Goal: Task Accomplishment & Management: Manage account settings

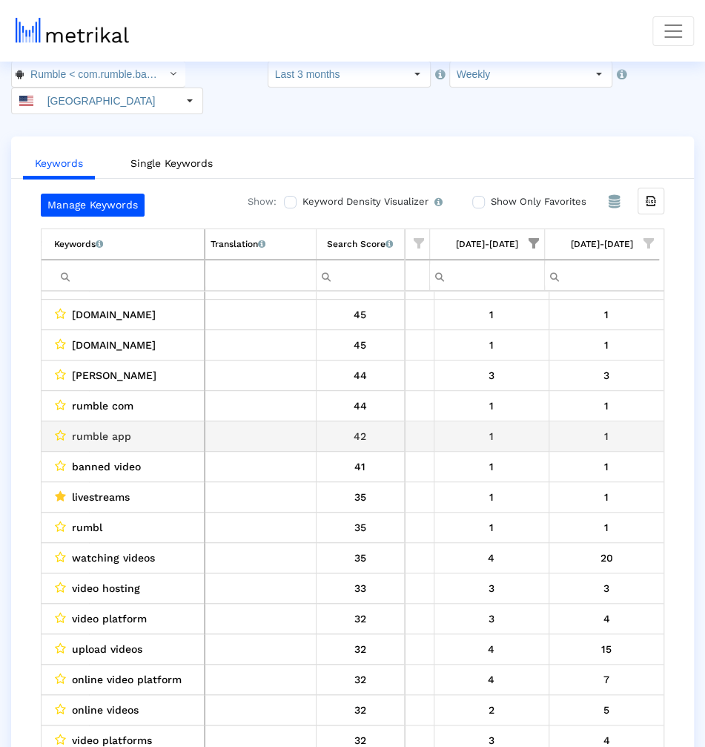
scroll to position [78, 0]
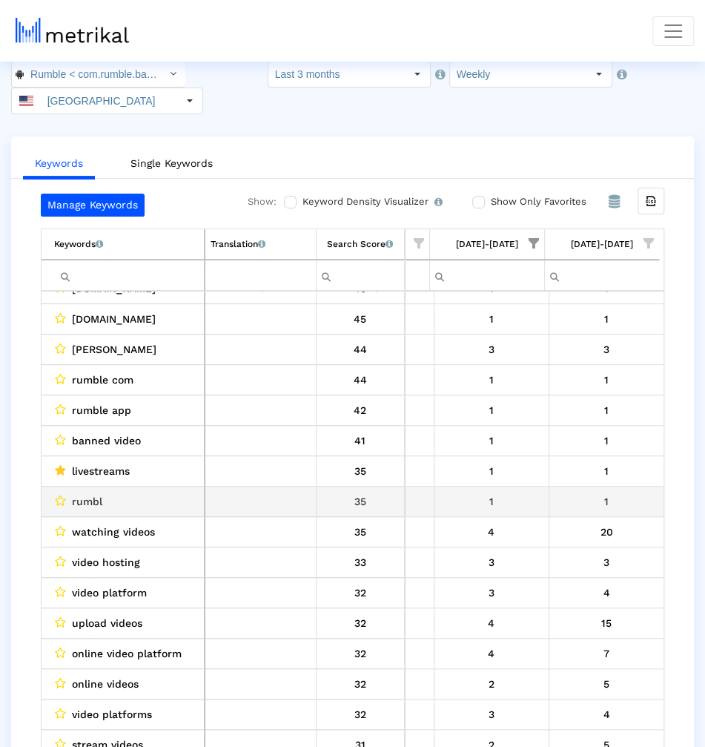
click at [554, 517] on td "20" at bounding box center [606, 532] width 115 height 30
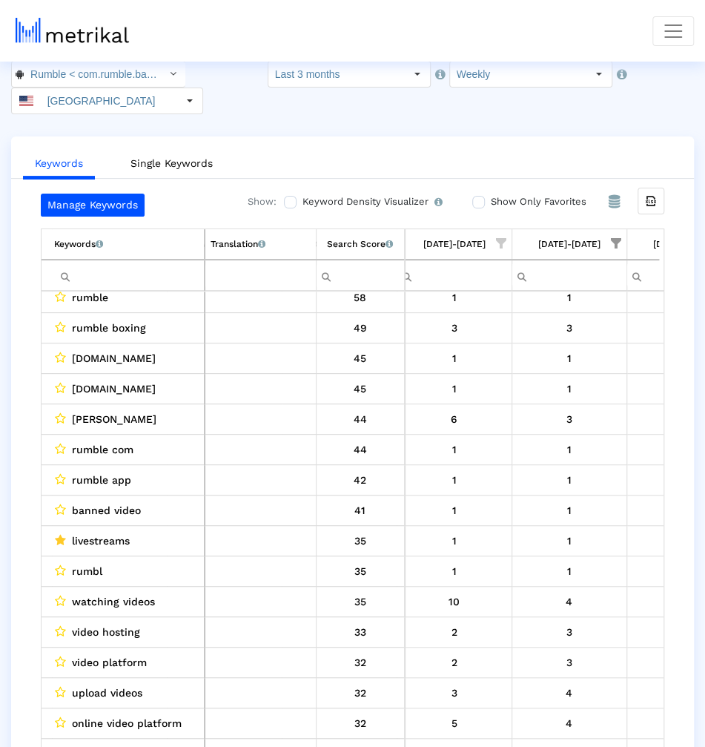
scroll to position [0, 1049]
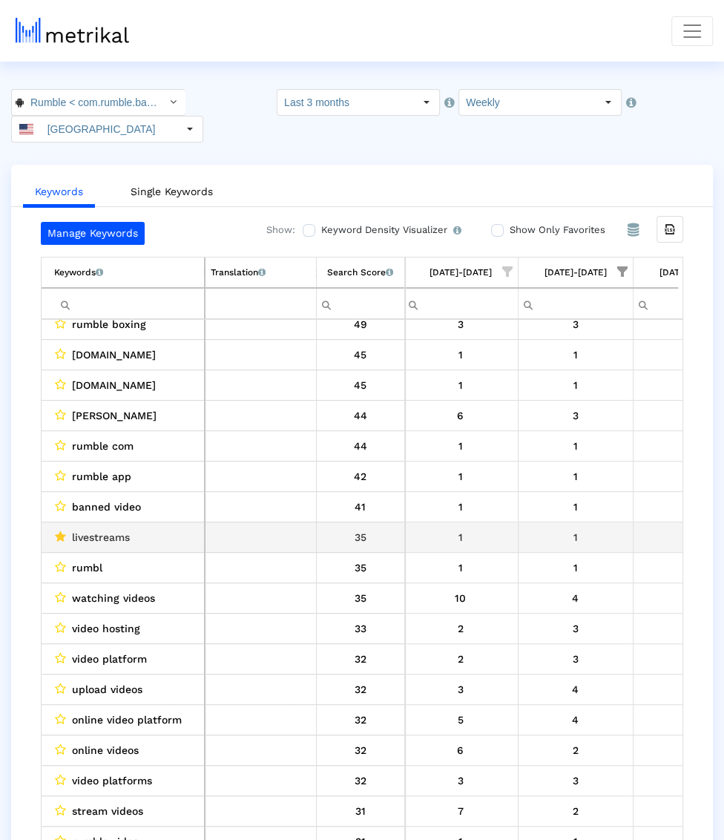
click at [582, 522] on td "1" at bounding box center [575, 537] width 115 height 30
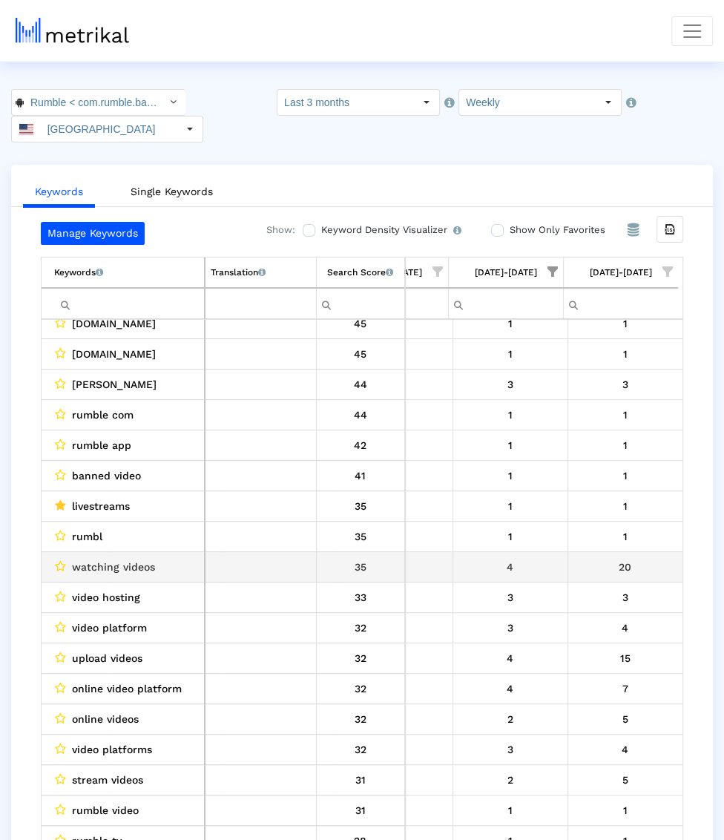
click at [596, 557] on div "20" at bounding box center [625, 566] width 105 height 19
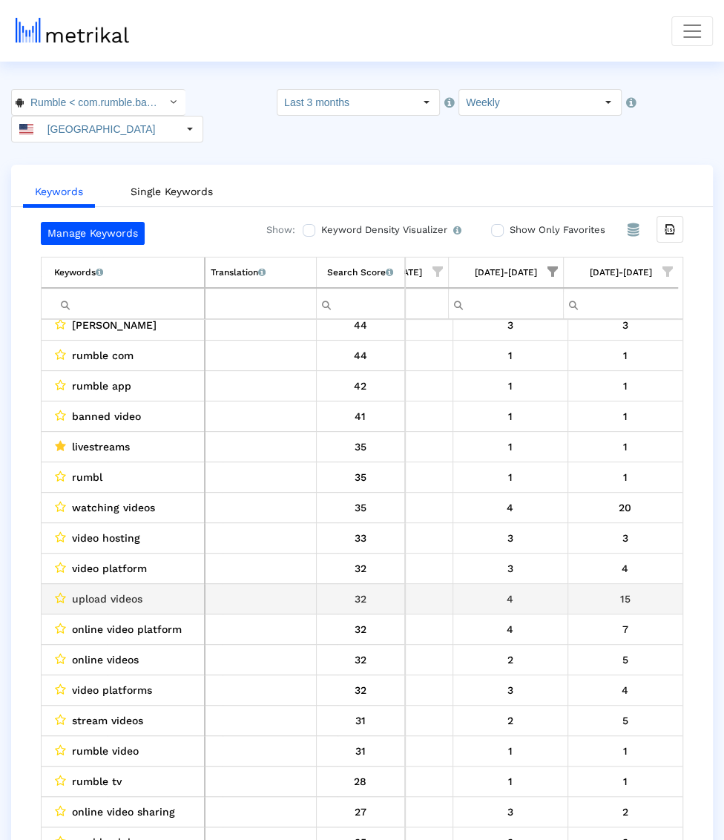
scroll to position [0, 1220]
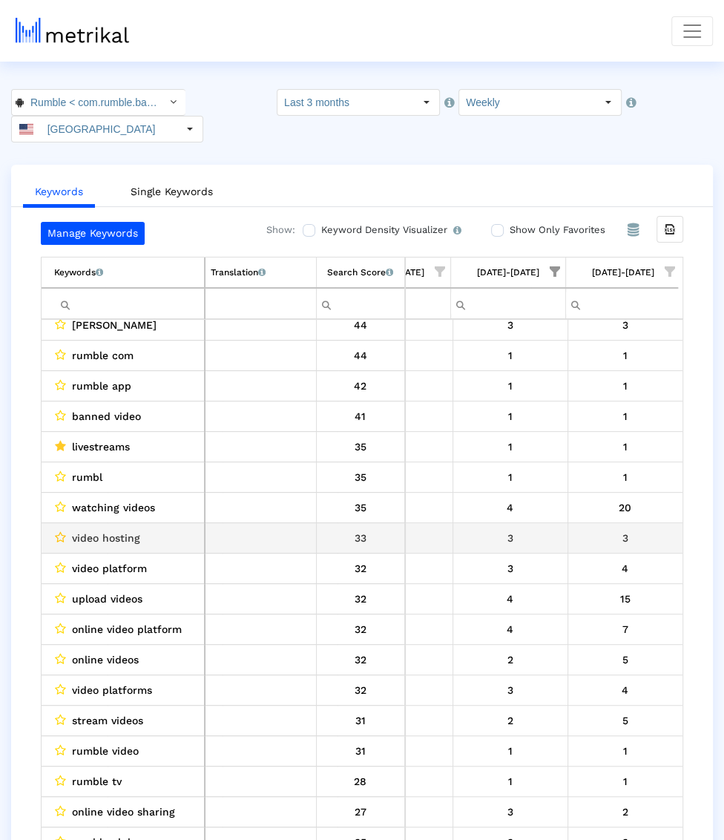
click at [59, 531] on icon "Data grid" at bounding box center [60, 537] width 11 height 12
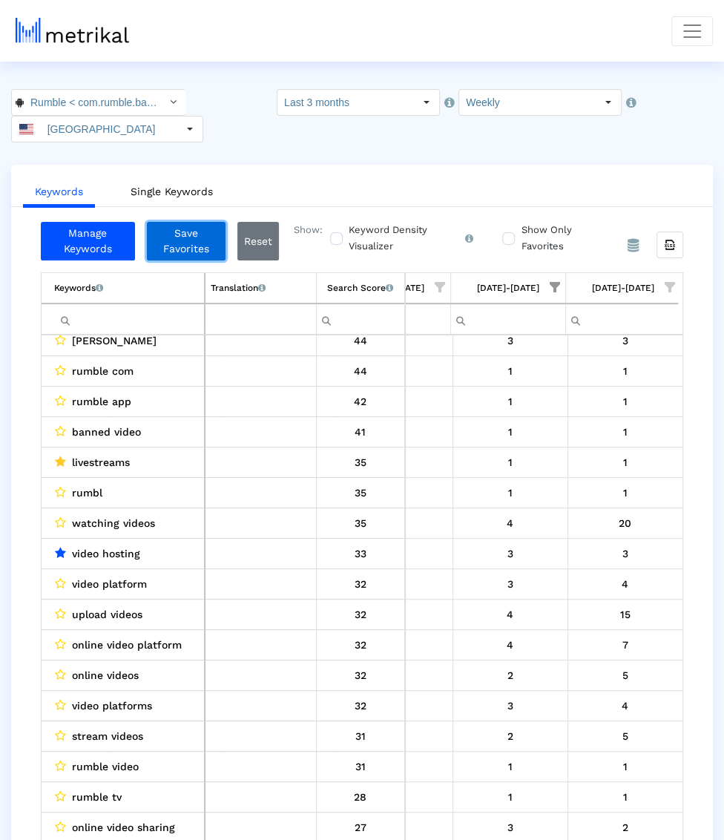
click at [199, 222] on button "Save Favorites" at bounding box center [186, 241] width 79 height 39
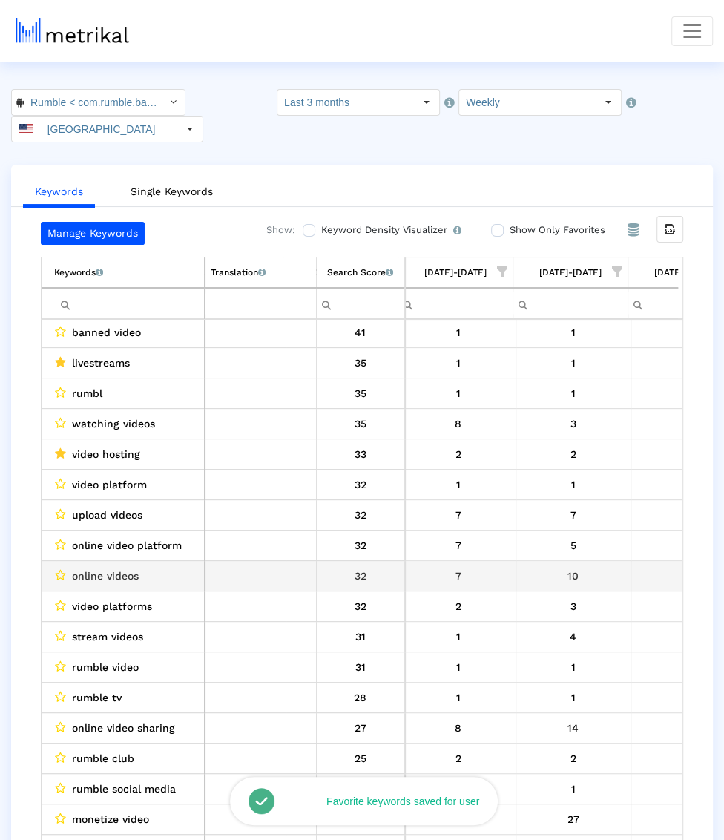
scroll to position [0, 857]
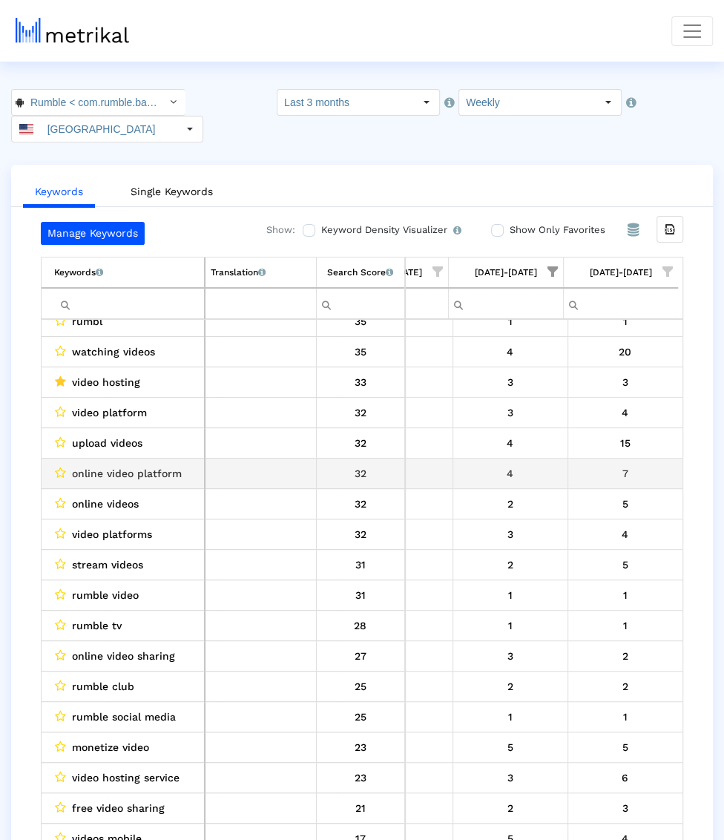
click at [105, 464] on span "online video platform" at bounding box center [127, 473] width 110 height 19
copy span "online video platform"
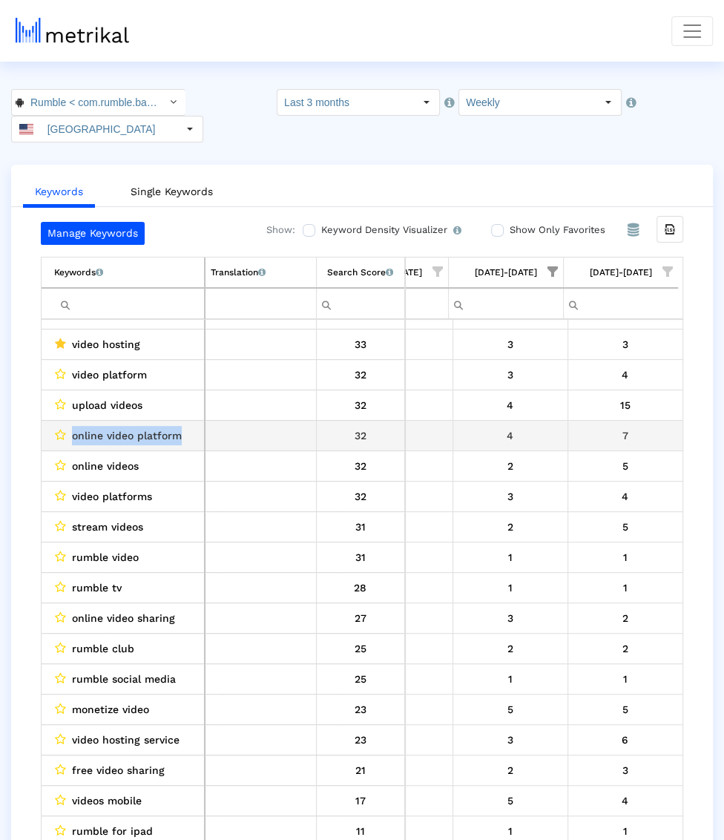
scroll to position [326, 0]
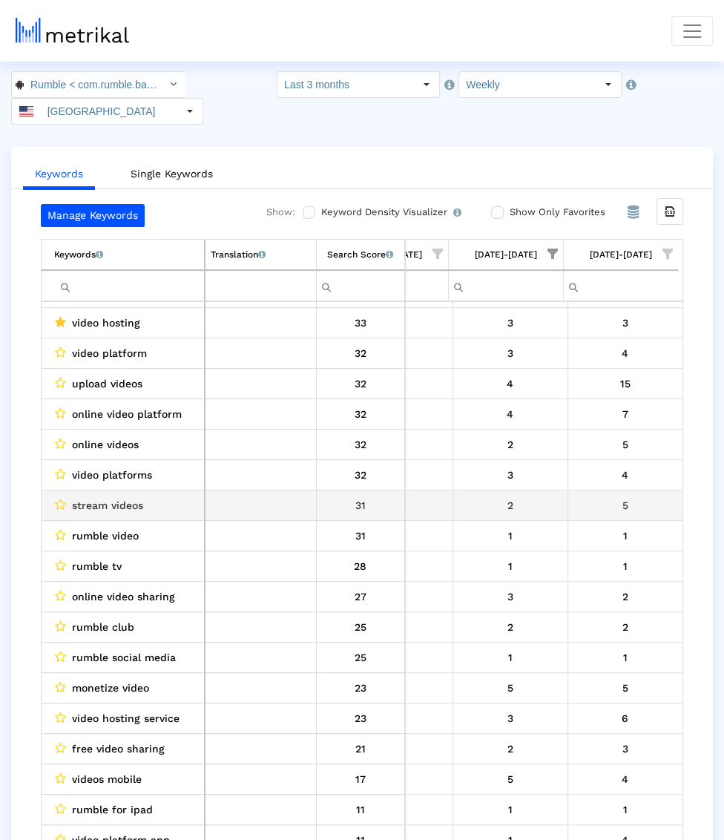
click at [133, 496] on span "stream videos" at bounding box center [107, 505] width 71 height 19
drag, startPoint x: 133, startPoint y: 470, endPoint x: 81, endPoint y: 470, distance: 51.9
click at [81, 496] on span "stream videos" at bounding box center [107, 505] width 71 height 19
copy span "stream videos"
